Goal: Information Seeking & Learning: Learn about a topic

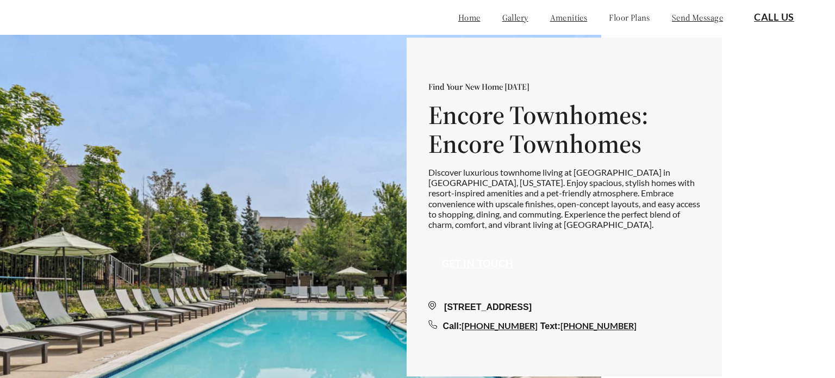
click at [609, 16] on link "floor plans" at bounding box center [629, 17] width 41 height 11
click at [550, 19] on link "amenities" at bounding box center [569, 17] width 38 height 11
click at [503, 20] on link "gallery" at bounding box center [516, 17] width 26 height 11
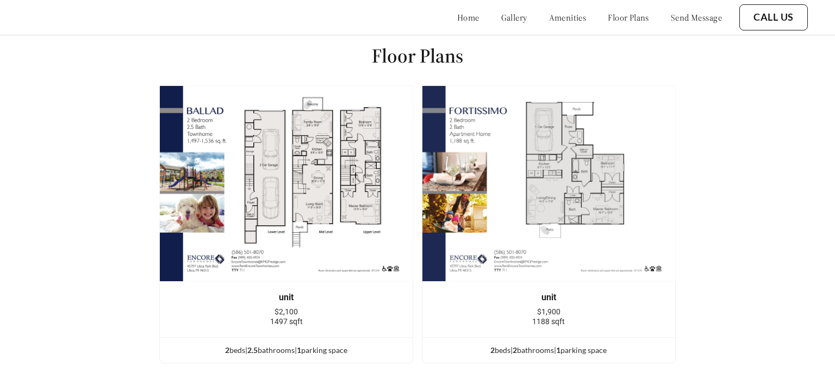
scroll to position [1355, 0]
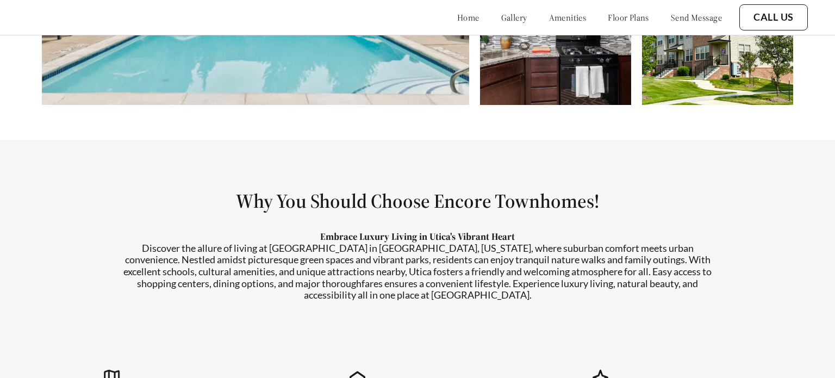
scroll to position [788, 0]
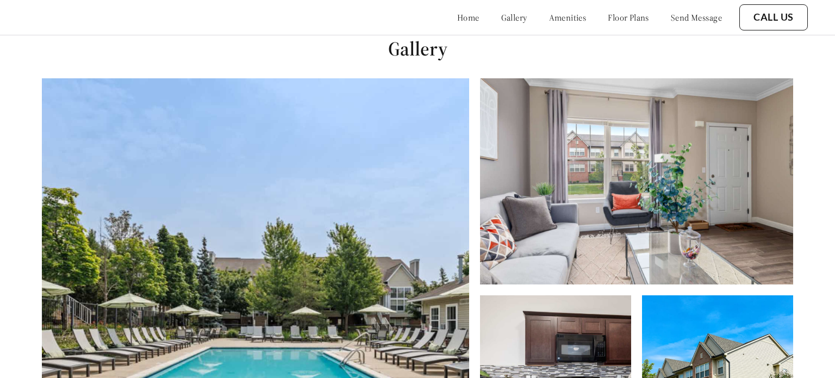
scroll to position [378, 0]
